Goal: Task Accomplishment & Management: Complete application form

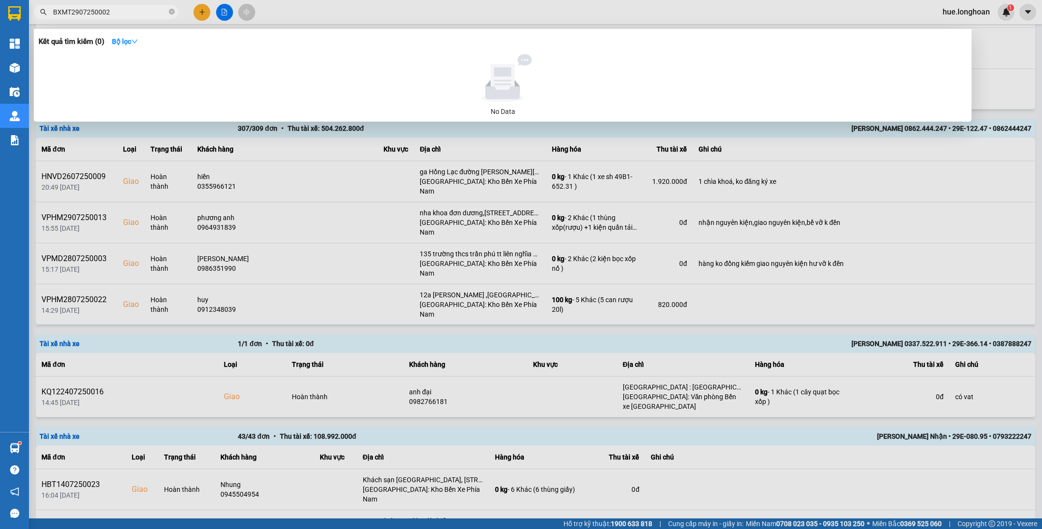
scroll to position [145, 0]
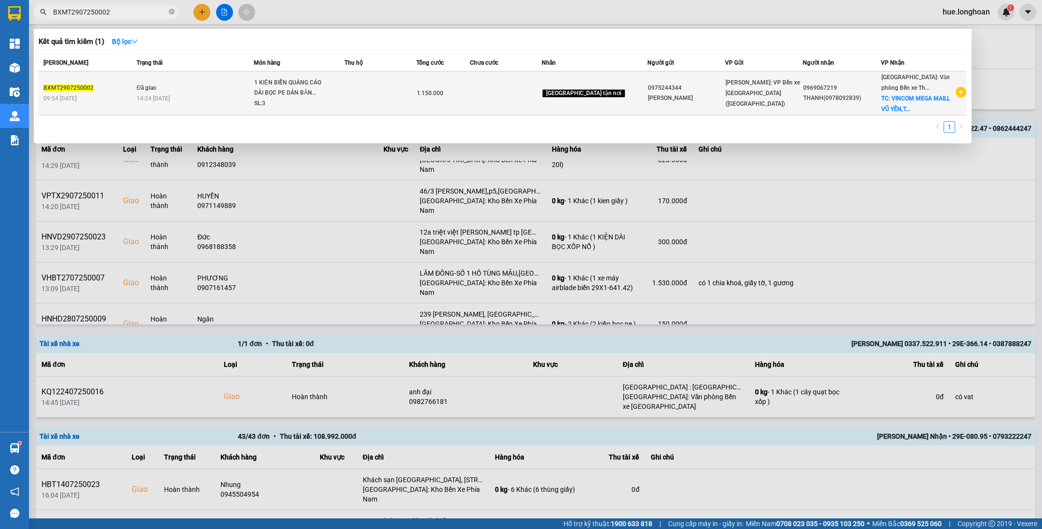
type input "BXMT2907250002"
click at [900, 84] on span "[GEOGRAPHIC_DATA]: Văn phòng Bến xe Th..." at bounding box center [915, 82] width 69 height 17
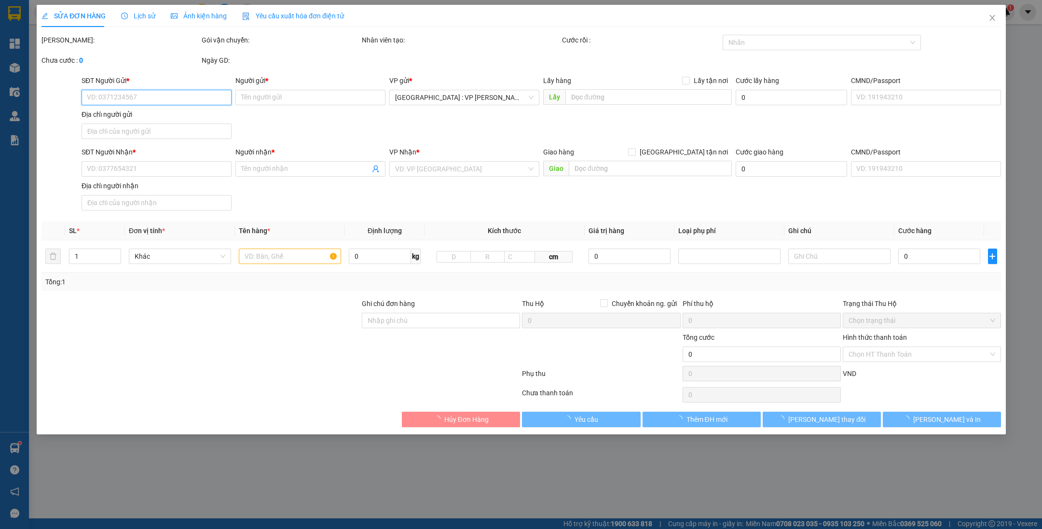
type input "0975244344"
type input "[PERSON_NAME]"
type input "0969067219"
type input "THANH(0978092839)"
checkbox input "true"
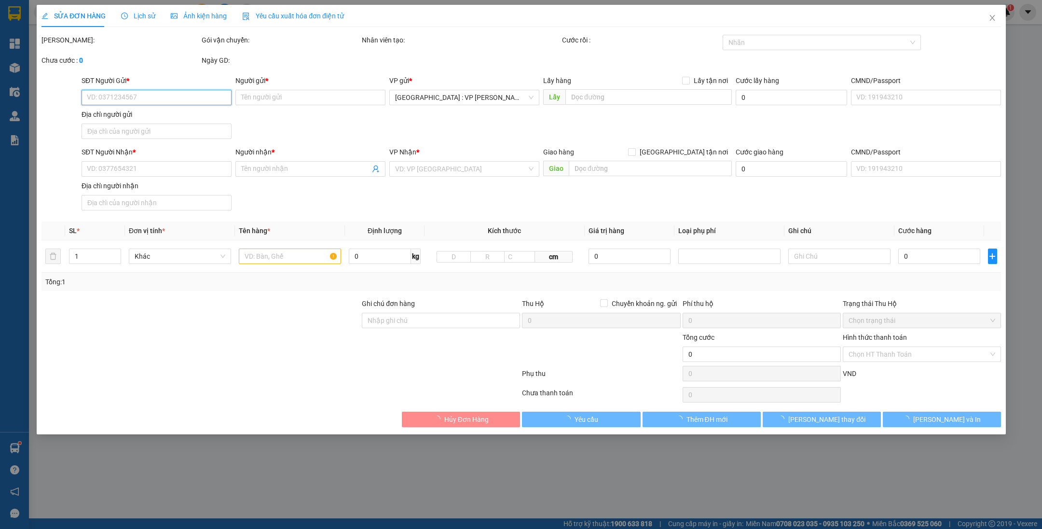
type input "VINCOM MEGA MAILL VŨ YÊN,THUỶ HÀ,THUỶ NGUYÊN,[GEOGRAPHIC_DATA]"
type input "HÀNG DỄ VỠ ĐÃ BÁO KHÁCH HƯ VỠ KHÔNG ĐỀN"
type input "1.150.000"
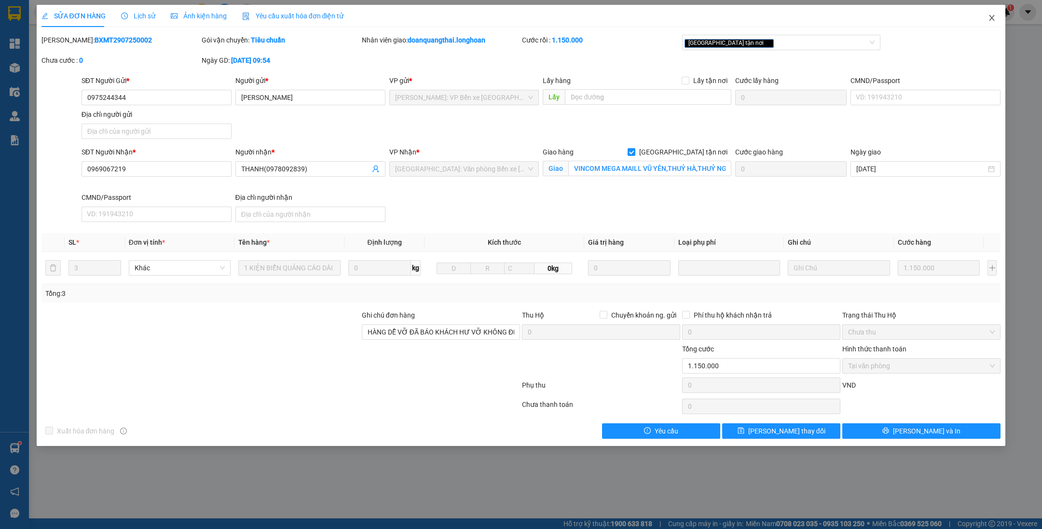
click at [993, 21] on icon "close" at bounding box center [992, 18] width 8 height 8
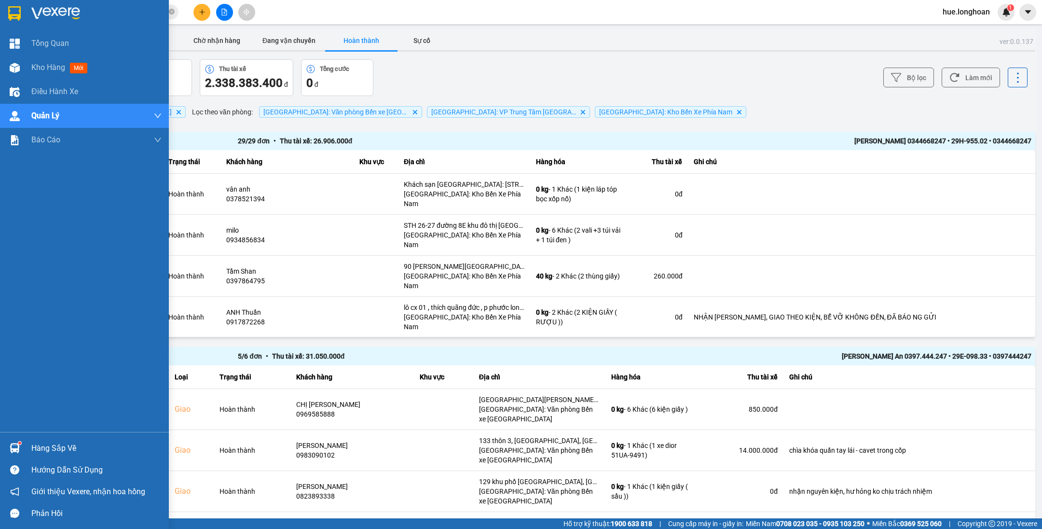
click at [5, 14] on div at bounding box center [84, 15] width 169 height 31
